Goal: Task Accomplishment & Management: Complete application form

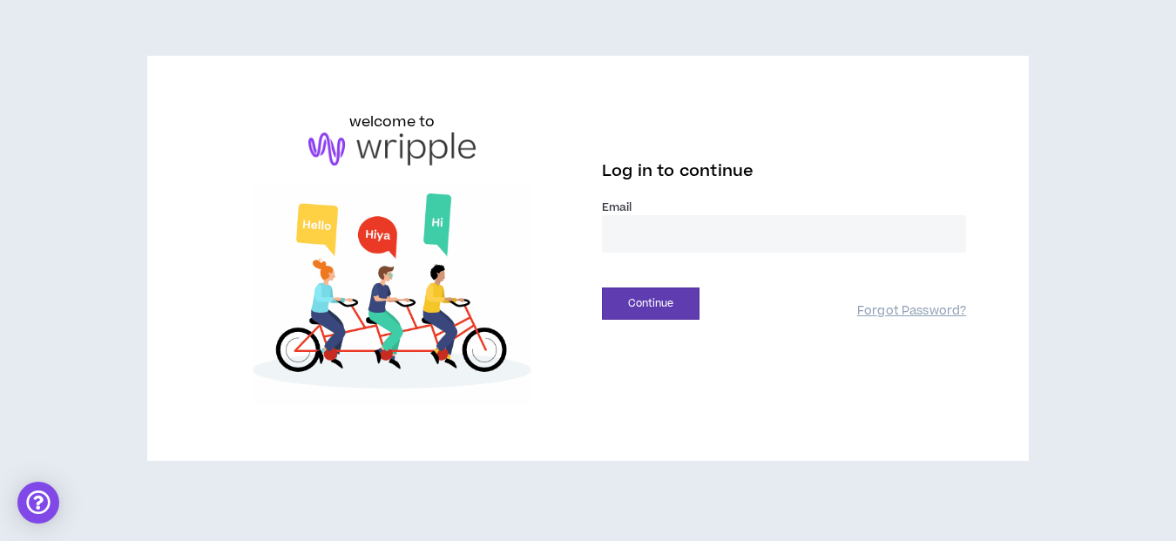
click at [646, 233] on input "email" at bounding box center [784, 233] width 364 height 37
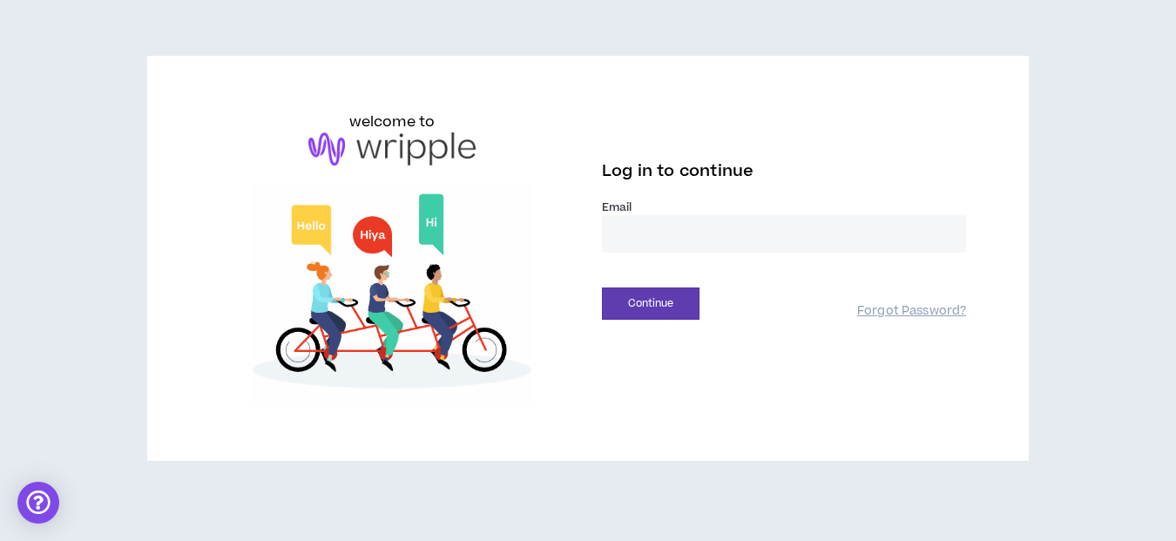
type input "**********"
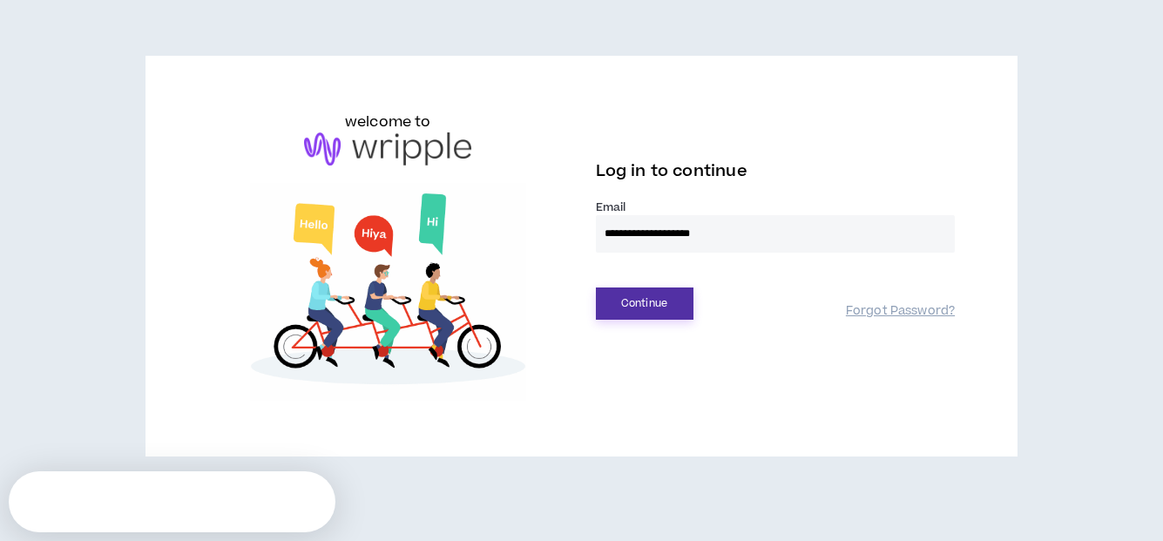
click at [642, 303] on button "Continue" at bounding box center [645, 303] width 98 height 32
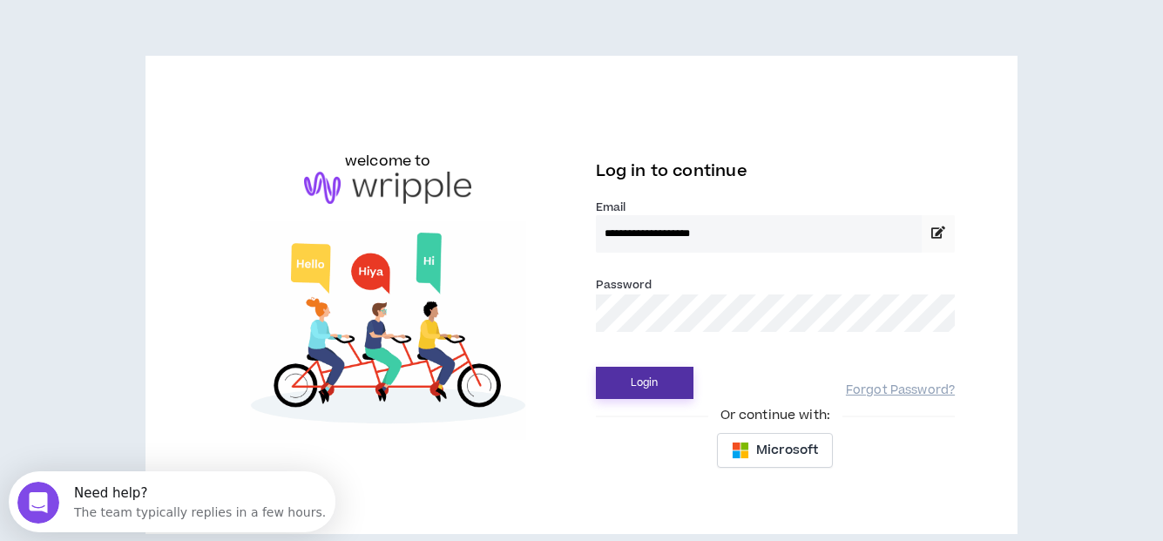
click at [644, 387] on button "Login" at bounding box center [645, 383] width 98 height 32
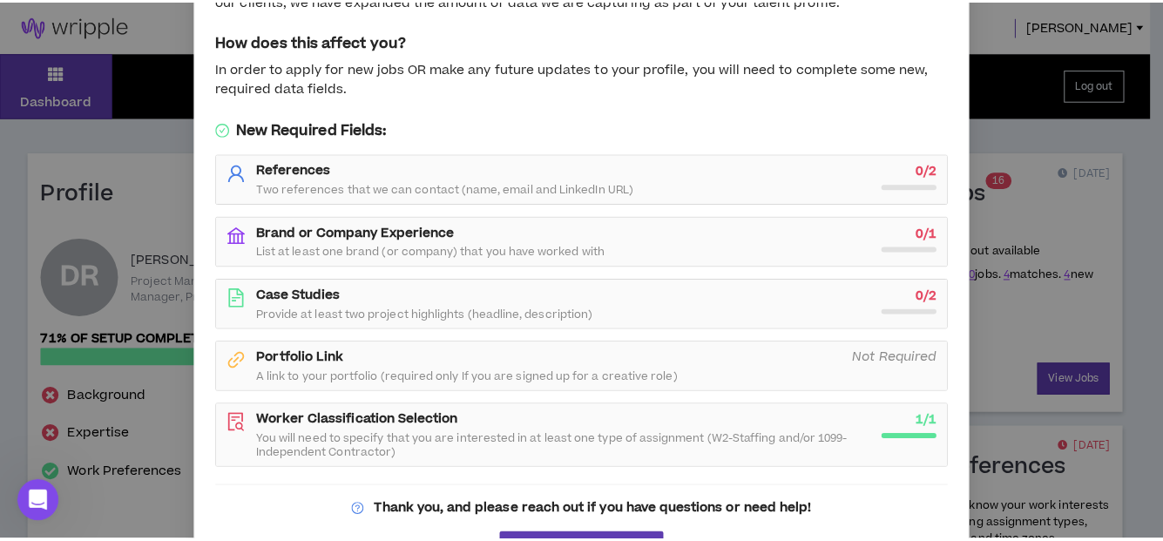
scroll to position [160, 0]
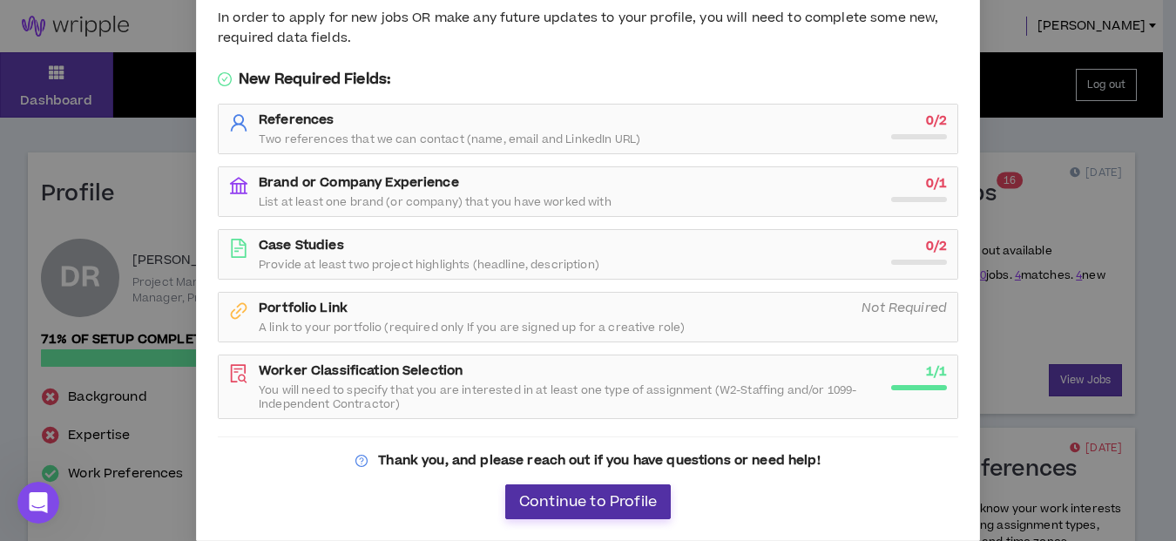
click at [570, 499] on span "Continue to Profile" at bounding box center [588, 502] width 138 height 17
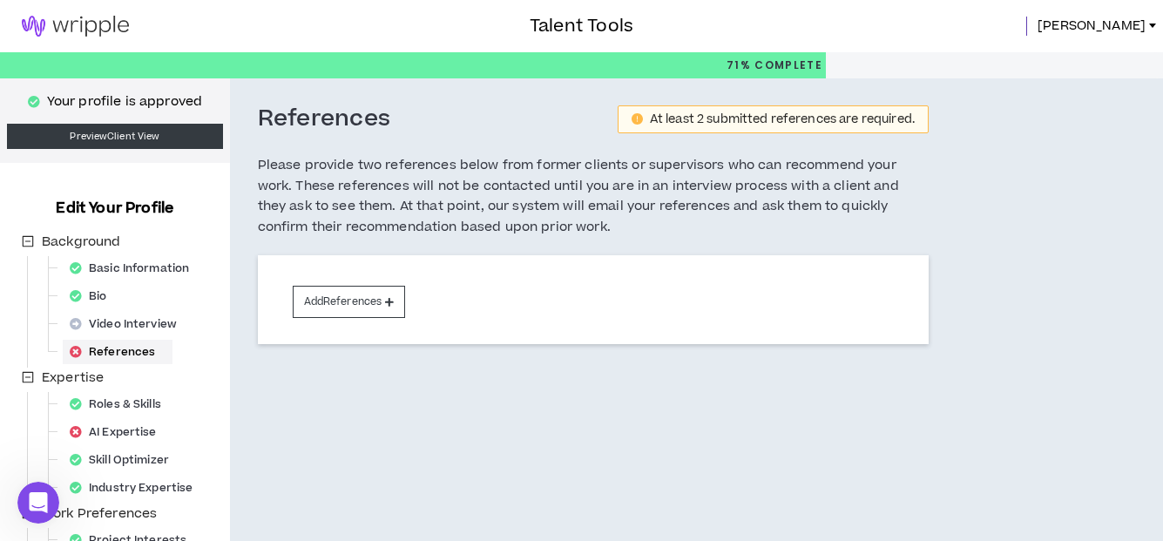
click at [84, 28] on img at bounding box center [75, 26] width 151 height 21
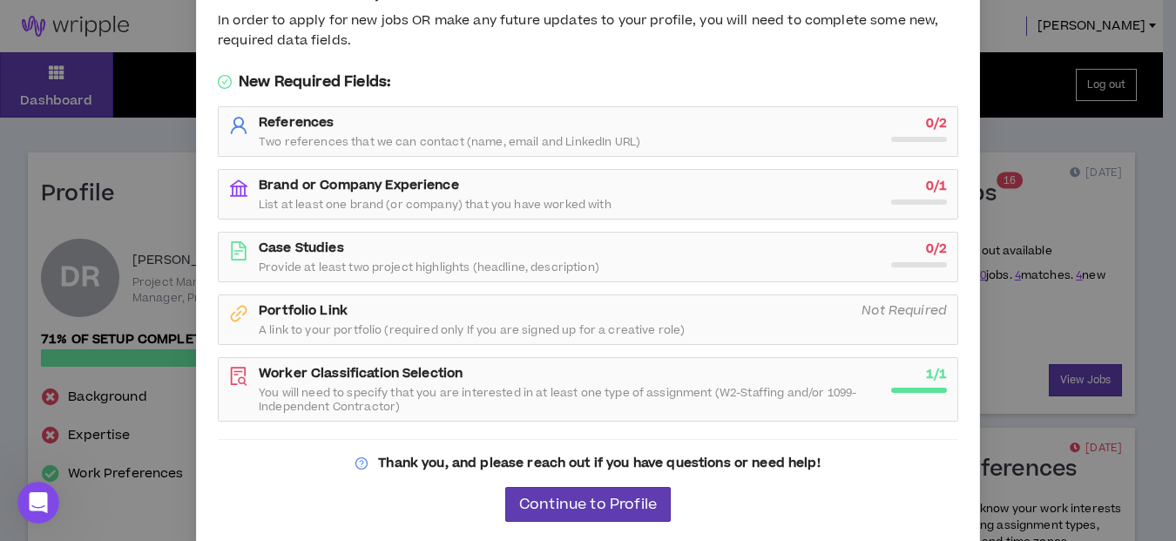
scroll to position [160, 0]
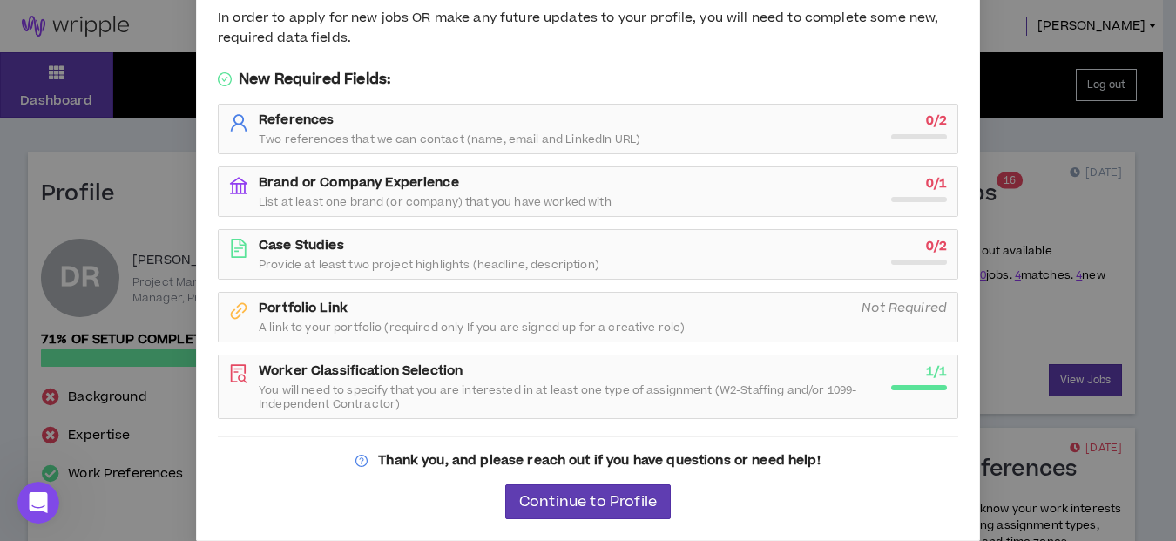
click at [1023, 39] on div "Important: Your Wripple Profile Needs to be Updated Welcome to the latest Wripp…" at bounding box center [588, 270] width 1176 height 541
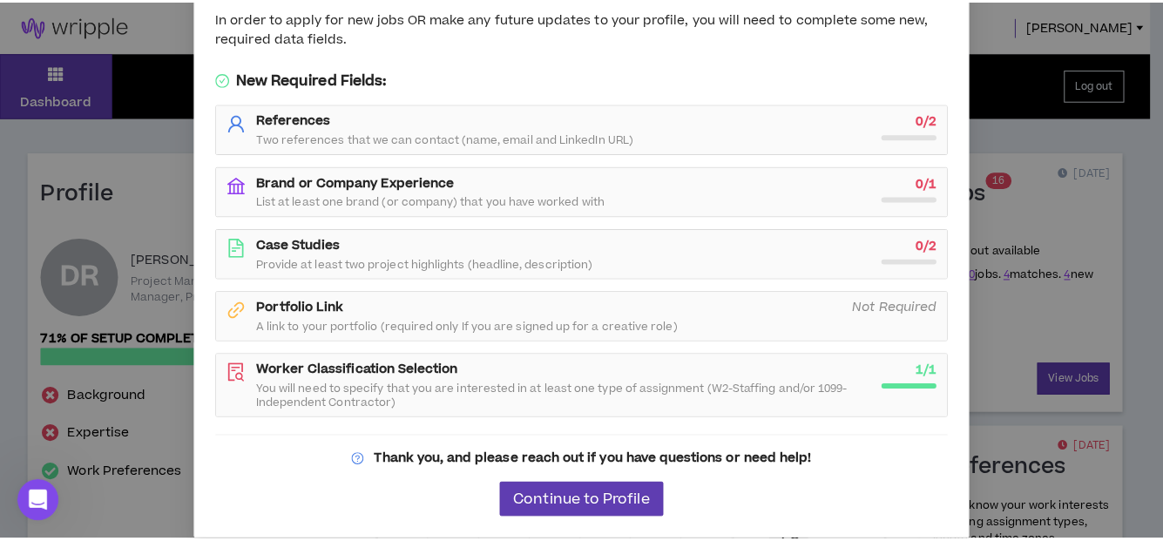
scroll to position [143, 0]
